Goal: Task Accomplishment & Management: Use online tool/utility

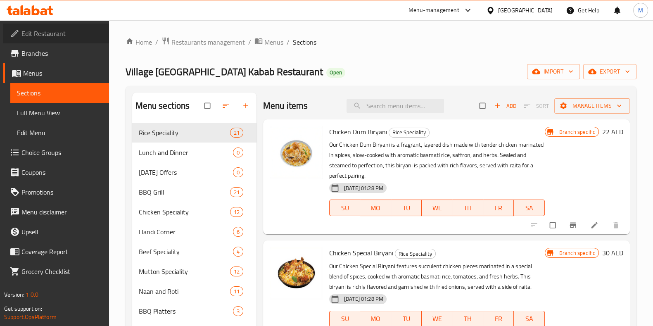
click at [65, 36] on span "Edit Restaurant" at bounding box center [61, 33] width 81 height 10
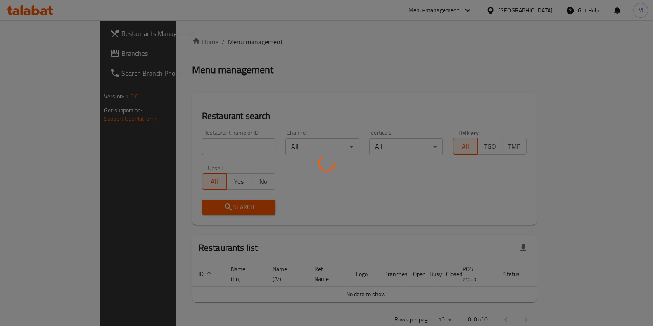
click at [186, 142] on div at bounding box center [326, 163] width 653 height 326
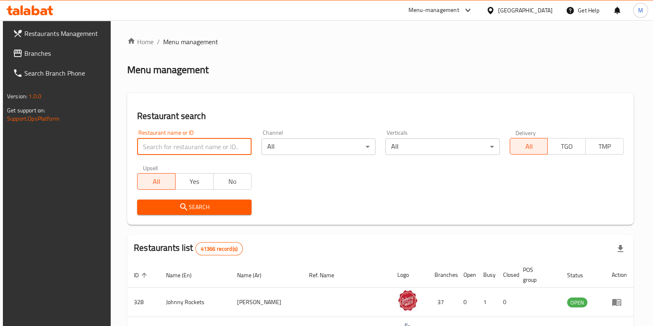
click at [186, 143] on input "search" at bounding box center [194, 146] width 114 height 17
type input "carb"
click at [219, 207] on span "Search" at bounding box center [194, 207] width 101 height 10
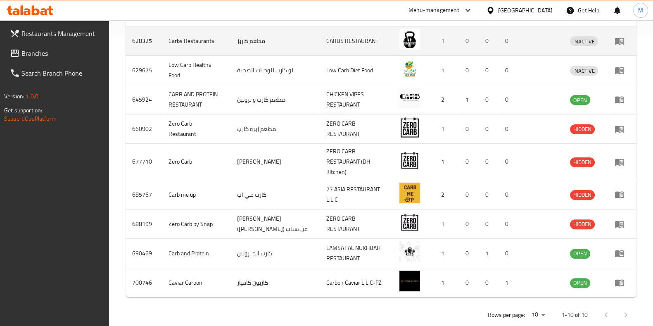
scroll to position [291, 0]
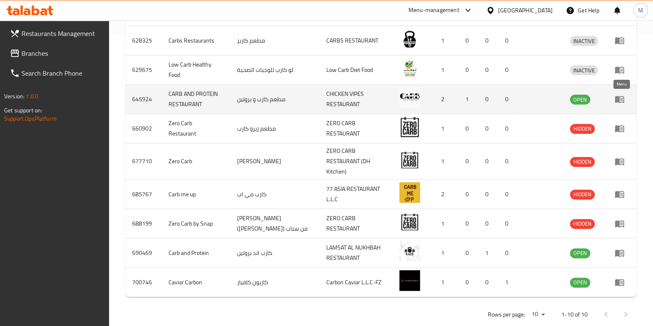
click at [618, 103] on icon "enhanced table" at bounding box center [620, 99] width 10 height 10
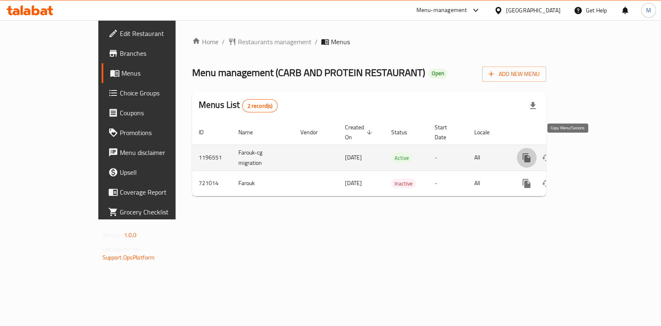
click at [530, 153] on icon "more" at bounding box center [526, 157] width 8 height 9
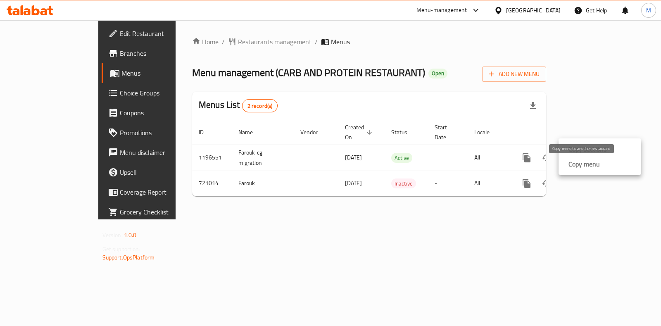
click at [573, 168] on strong "Copy menu" at bounding box center [583, 164] width 31 height 10
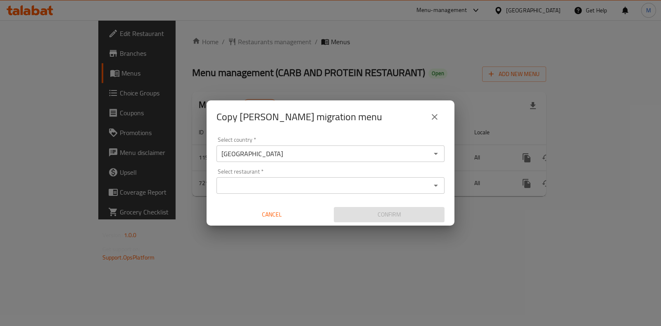
click at [372, 177] on div "Select restaurant *" at bounding box center [330, 185] width 228 height 17
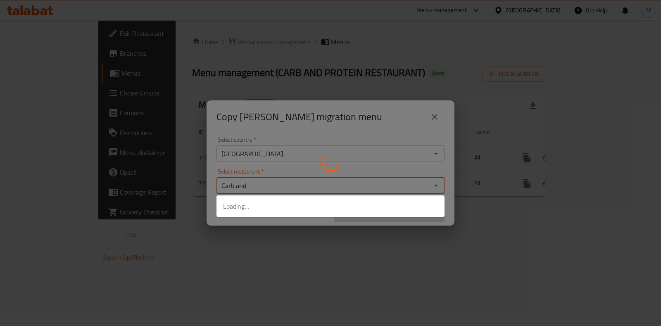
type input "Carb and"
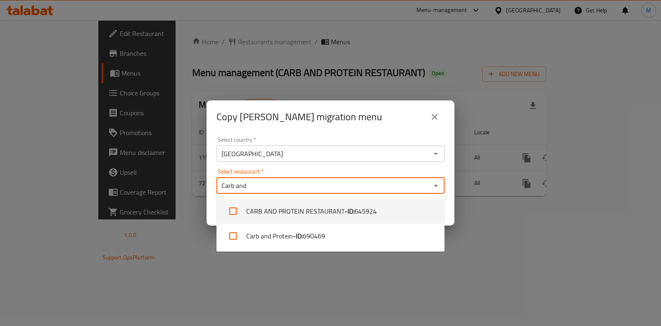
click at [354, 199] on li "CARB AND PROTEIN RESTAURANT - ID: 645924" at bounding box center [330, 211] width 228 height 25
checkbox input "true"
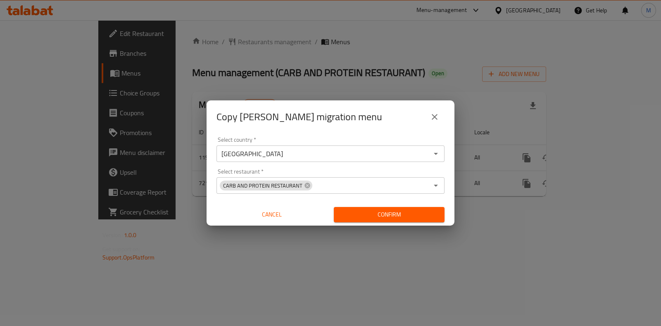
click at [354, 167] on div "Select country   * United Arab Emirates Select country * Select restaurant   * …" at bounding box center [330, 179] width 248 height 92
click at [431, 117] on icon "close" at bounding box center [434, 117] width 10 height 10
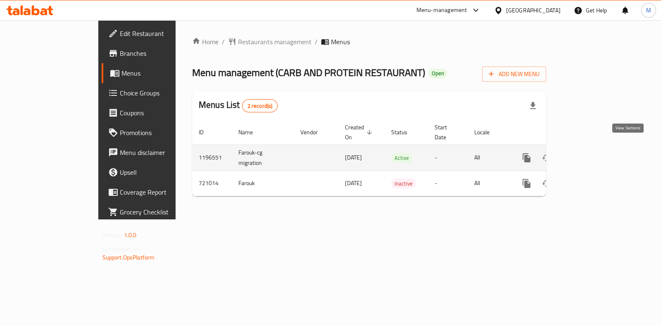
click at [591, 153] on icon "enhanced table" at bounding box center [586, 158] width 10 height 10
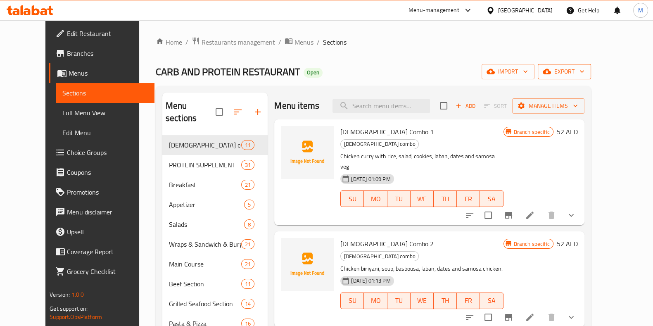
click at [584, 68] on span "export" at bounding box center [564, 71] width 40 height 10
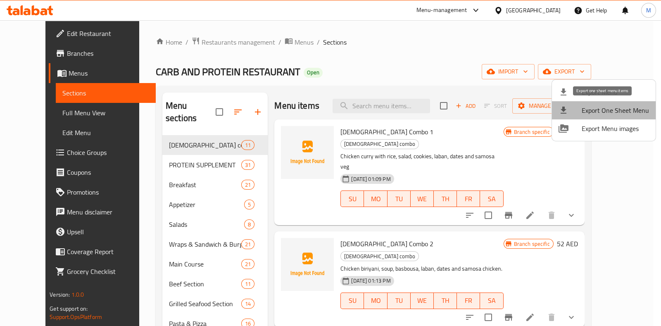
click at [618, 115] on span "Export One Sheet Menu" at bounding box center [614, 110] width 67 height 10
